Goal: Task Accomplishment & Management: Use online tool/utility

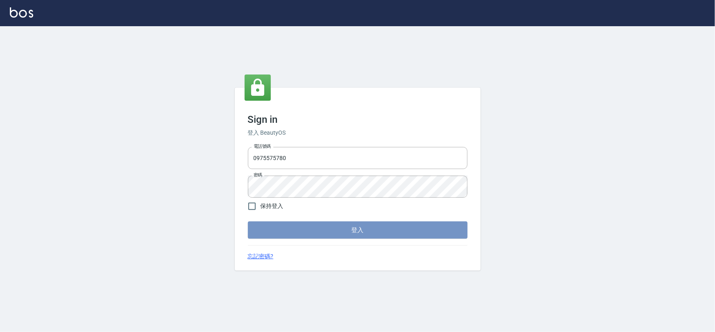
click at [400, 232] on button "登入" at bounding box center [358, 230] width 220 height 17
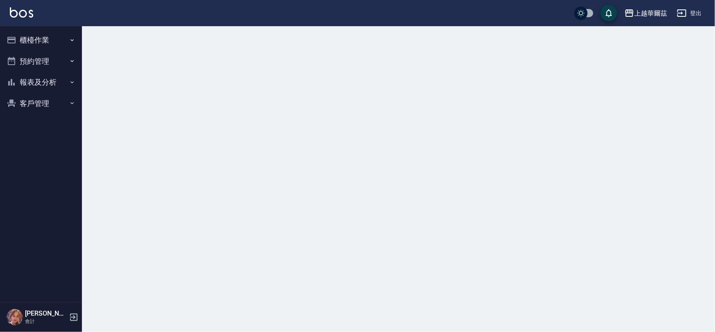
click at [63, 39] on button "櫃檯作業" at bounding box center [40, 39] width 75 height 21
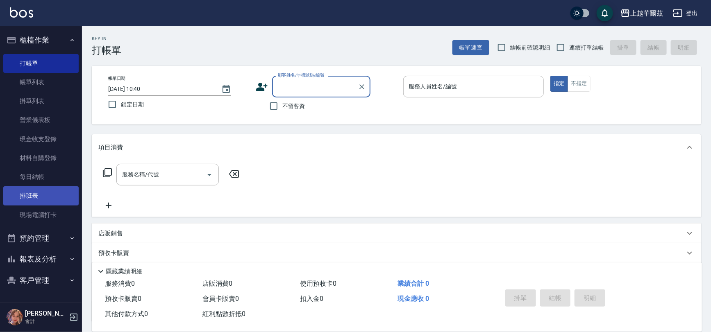
click at [60, 204] on link "排班表" at bounding box center [40, 195] width 75 height 19
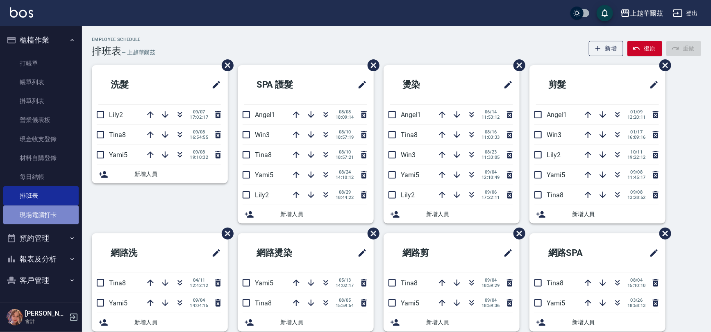
click at [53, 216] on link "現場電腦打卡" at bounding box center [40, 215] width 75 height 19
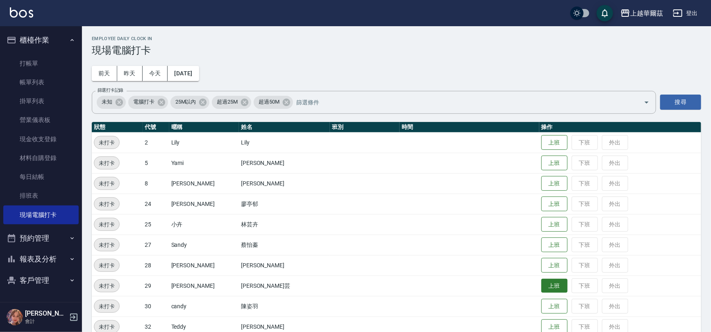
click at [541, 290] on button "上班" at bounding box center [554, 286] width 26 height 14
click at [541, 163] on button "上班" at bounding box center [554, 163] width 26 height 14
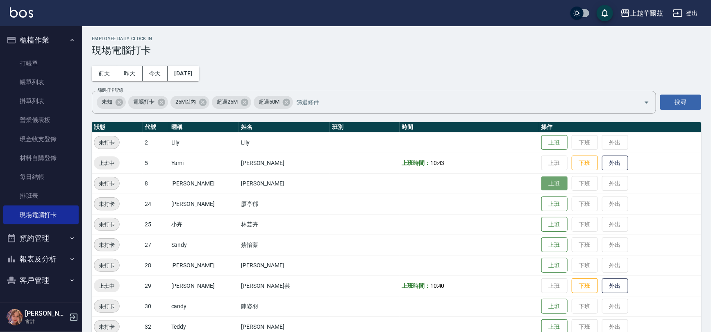
click at [541, 179] on button "上班" at bounding box center [554, 184] width 26 height 14
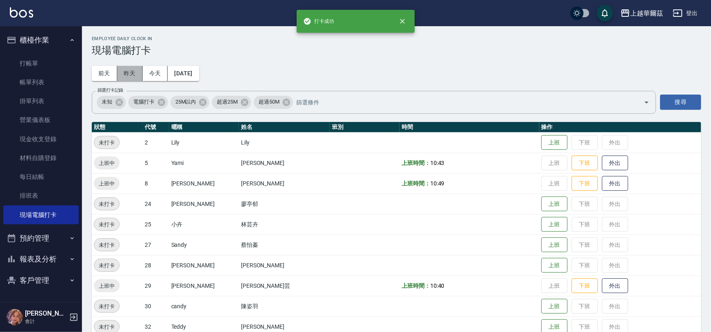
click at [125, 75] on button "昨天" at bounding box center [129, 73] width 25 height 15
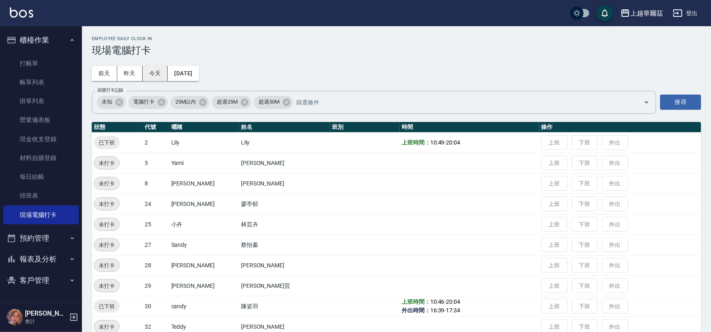
click at [152, 72] on button "今天" at bounding box center [155, 73] width 25 height 15
